Goal: Task Accomplishment & Management: Complete application form

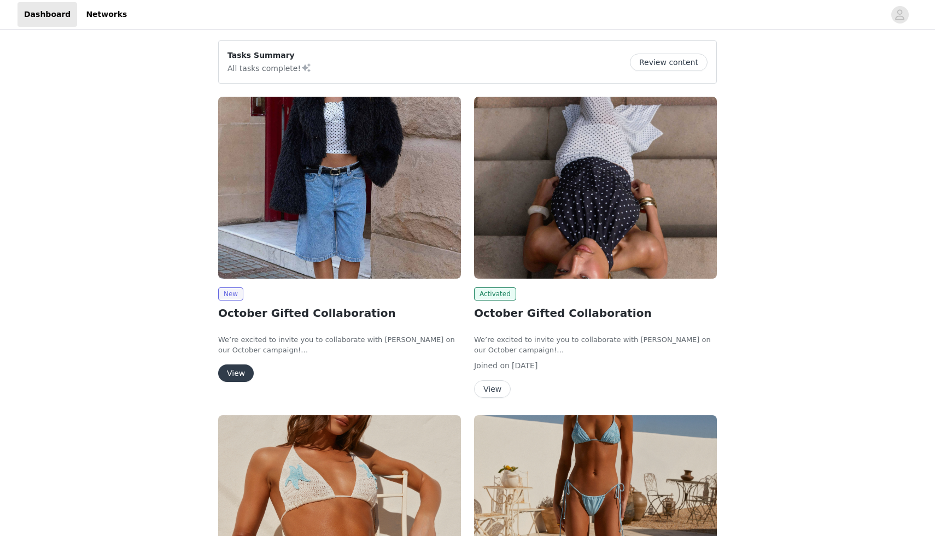
click at [230, 376] on button "View" at bounding box center [236, 373] width 36 height 17
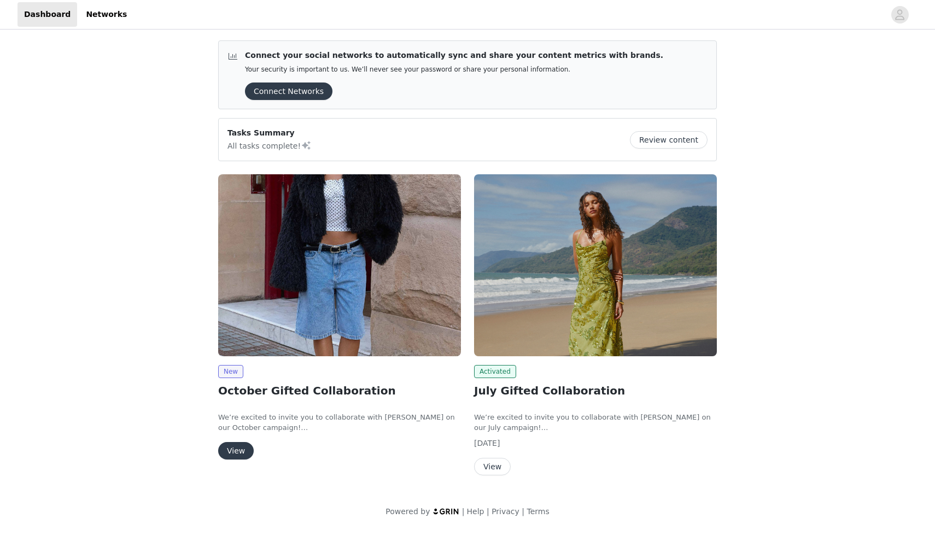
click at [237, 449] on button "View" at bounding box center [236, 450] width 36 height 17
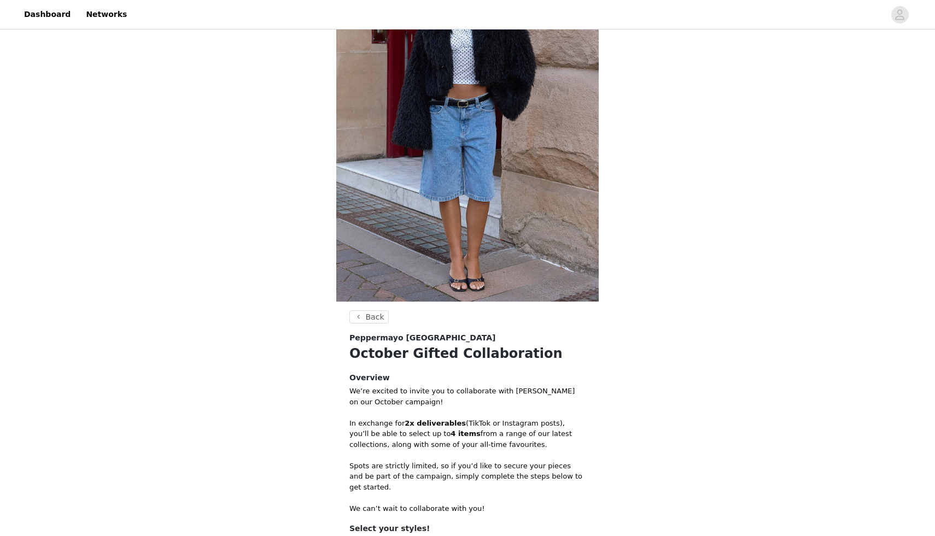
scroll to position [261, 0]
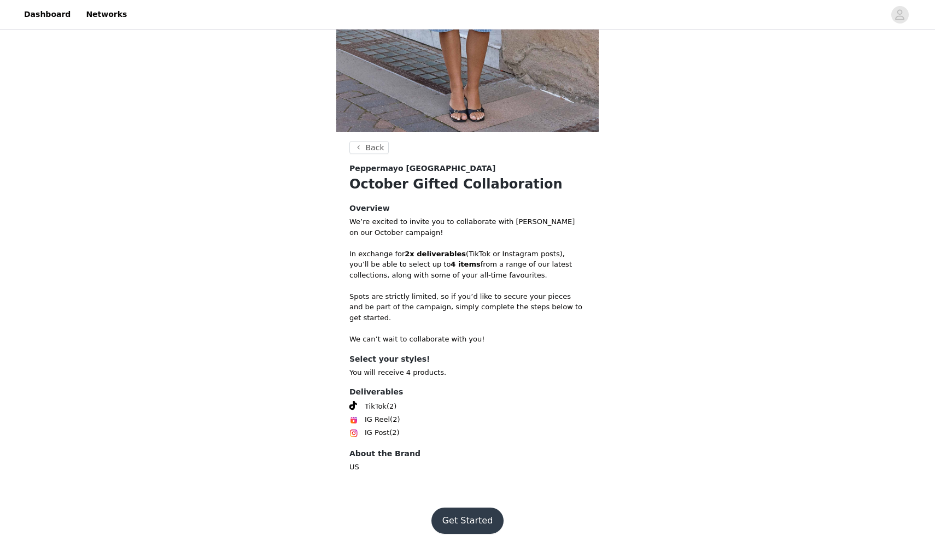
click at [469, 509] on button "Get Started" at bounding box center [467, 521] width 73 height 26
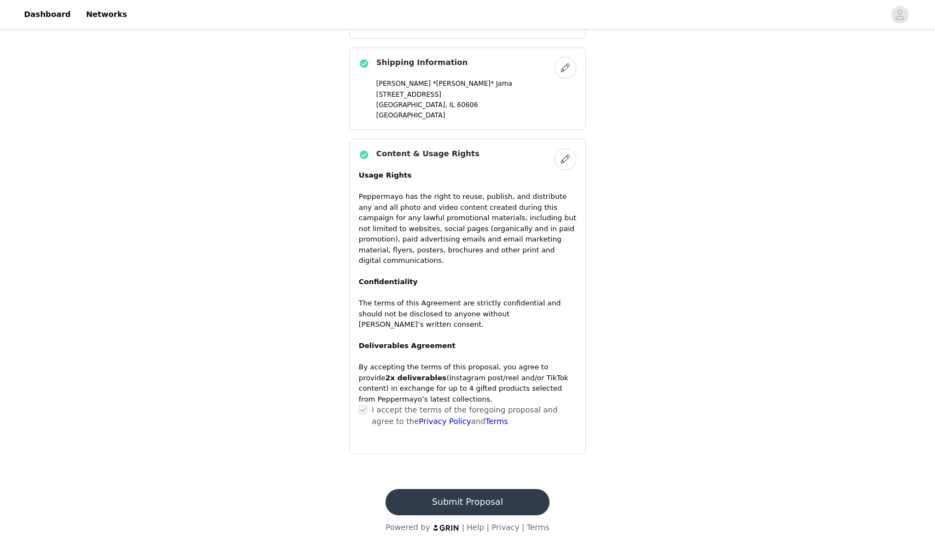
click at [459, 490] on button "Submit Proposal" at bounding box center [466, 502] width 163 height 26
